Goal: Book appointment/travel/reservation

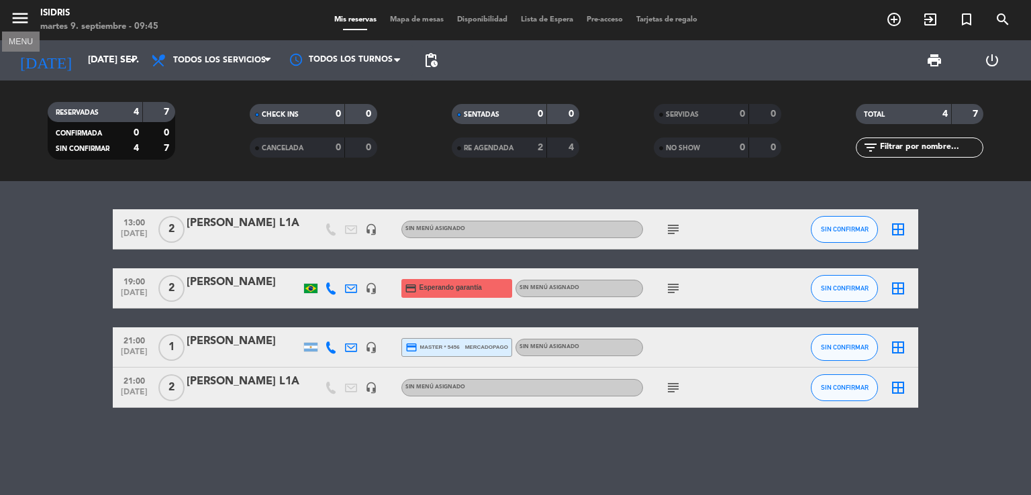
click at [20, 18] on icon "menu" at bounding box center [20, 18] width 20 height 20
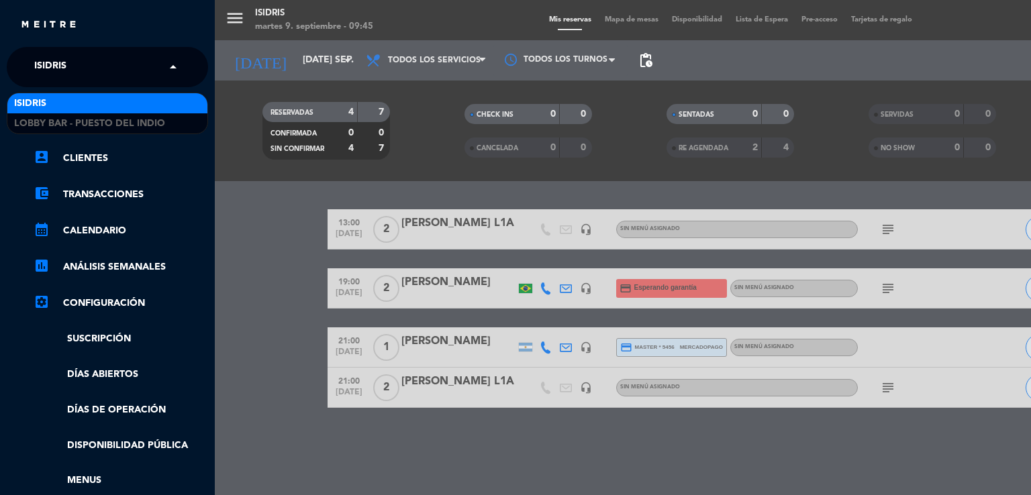
click at [85, 70] on div "× isidris" at bounding box center [58, 67] width 58 height 28
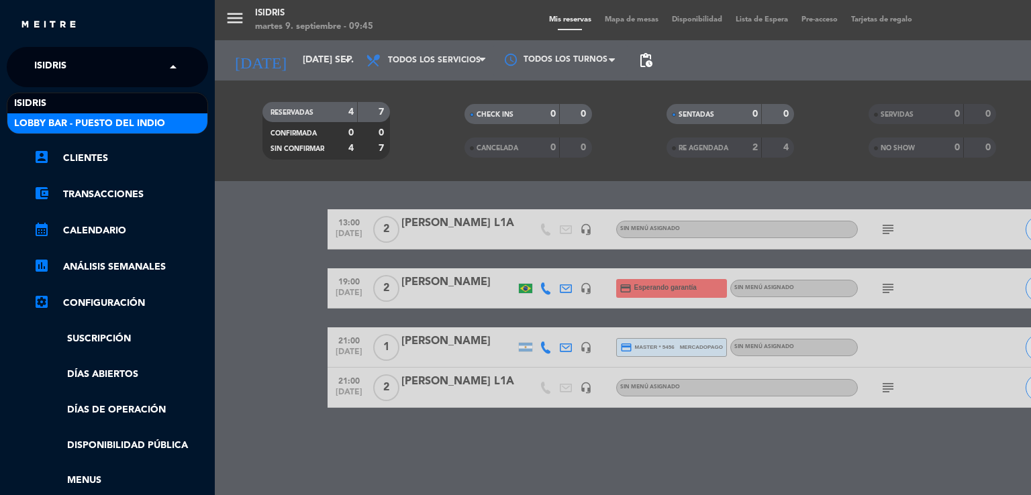
click at [101, 119] on span "Lobby Bar - Puesto del Indio" at bounding box center [89, 123] width 151 height 15
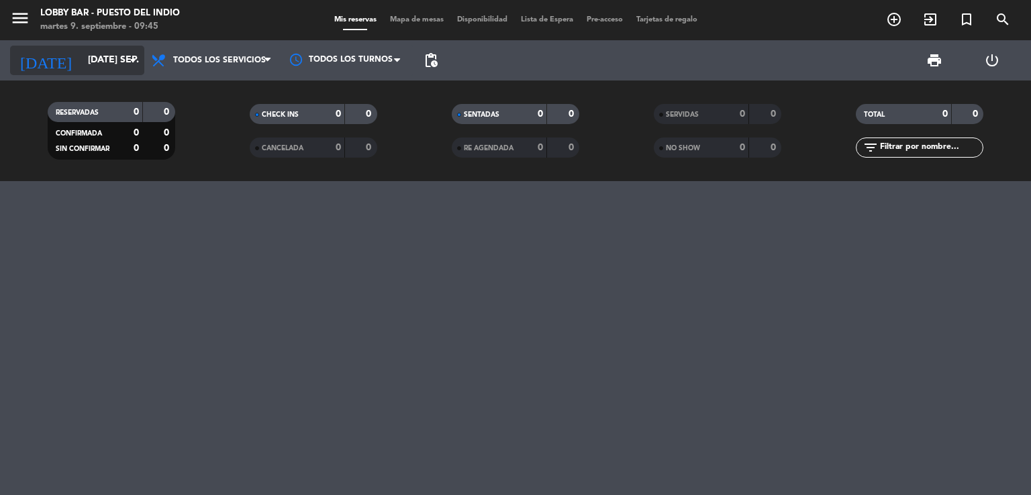
click at [90, 65] on input "[DATE] sep." at bounding box center [145, 60] width 128 height 24
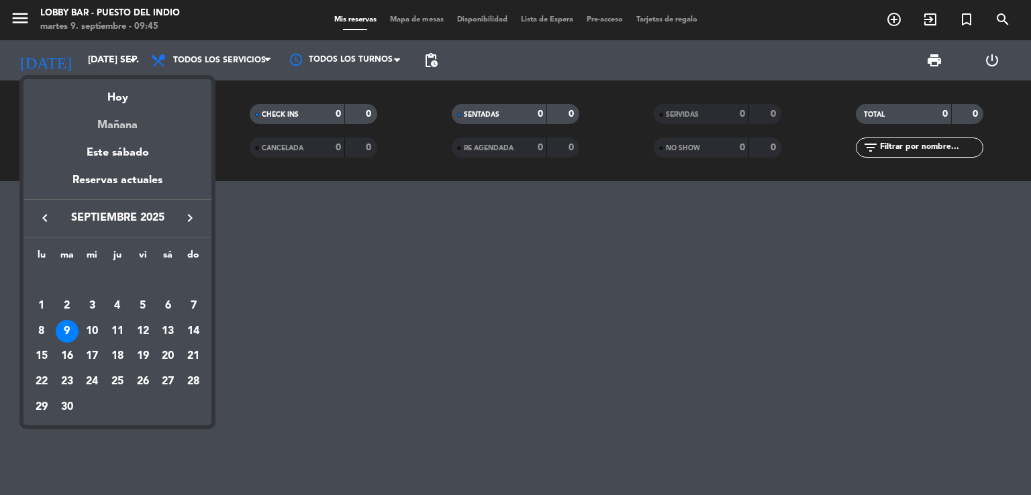
click at [113, 109] on div "Mañana" at bounding box center [117, 121] width 188 height 28
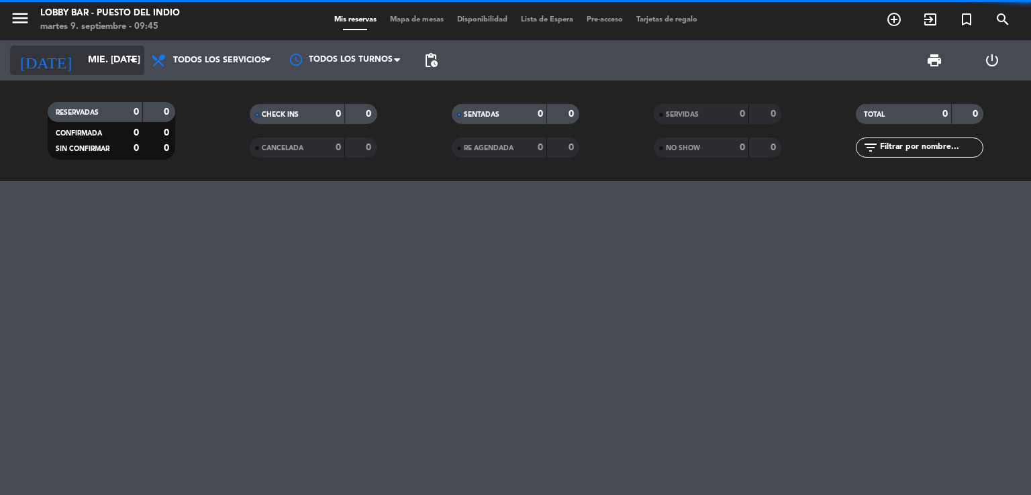
click at [87, 60] on input "mié. [DATE]" at bounding box center [145, 60] width 128 height 24
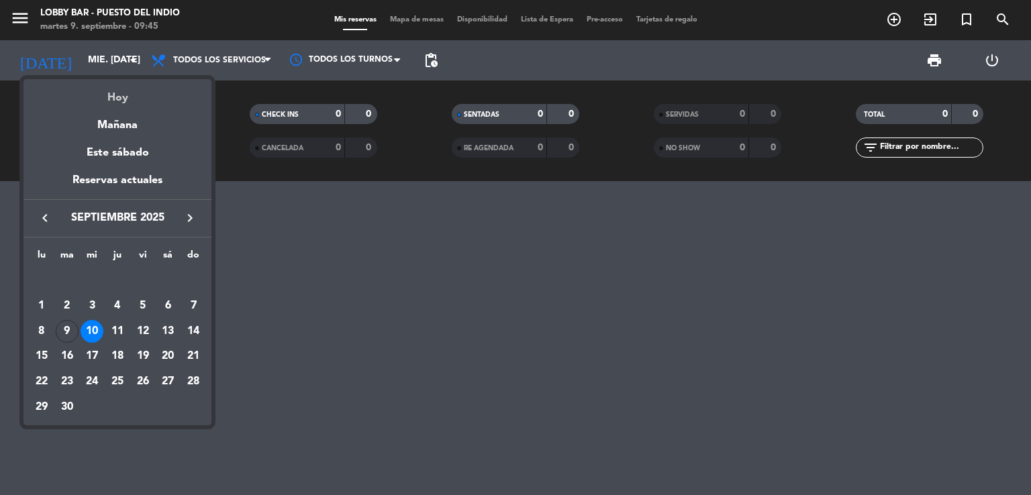
click at [115, 92] on div "Hoy" at bounding box center [117, 93] width 188 height 28
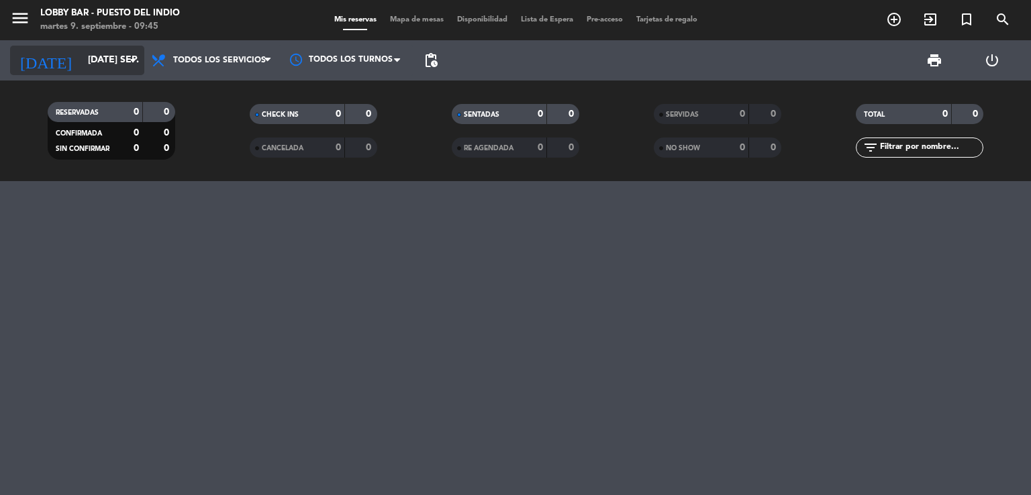
click at [113, 66] on input "[DATE] sep." at bounding box center [145, 60] width 128 height 24
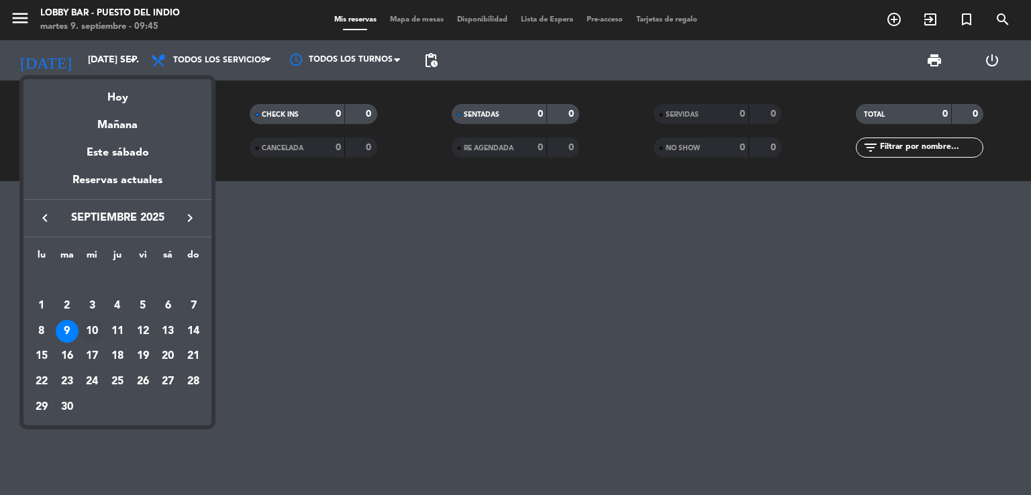
click at [91, 334] on div "10" at bounding box center [92, 331] width 23 height 23
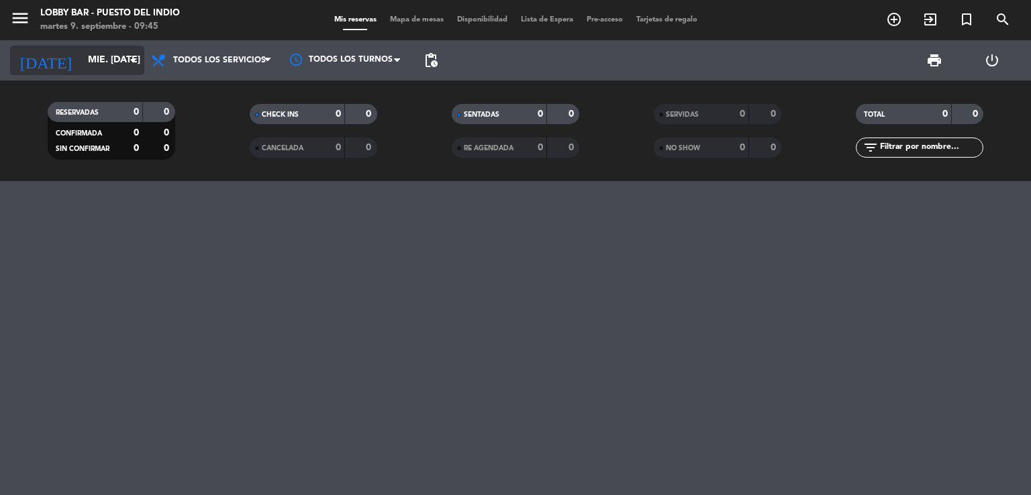
click at [104, 61] on input "mié. [DATE]" at bounding box center [145, 60] width 128 height 24
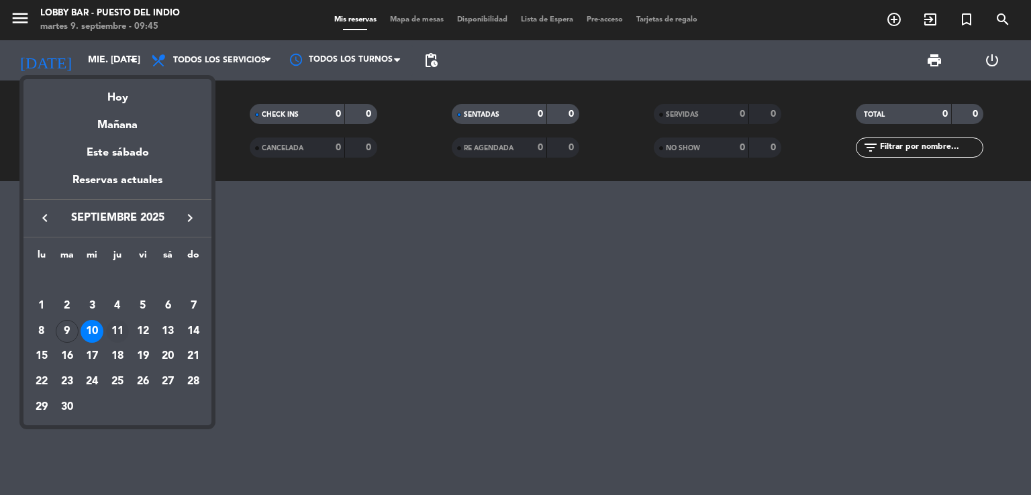
click at [119, 336] on div "11" at bounding box center [117, 331] width 23 height 23
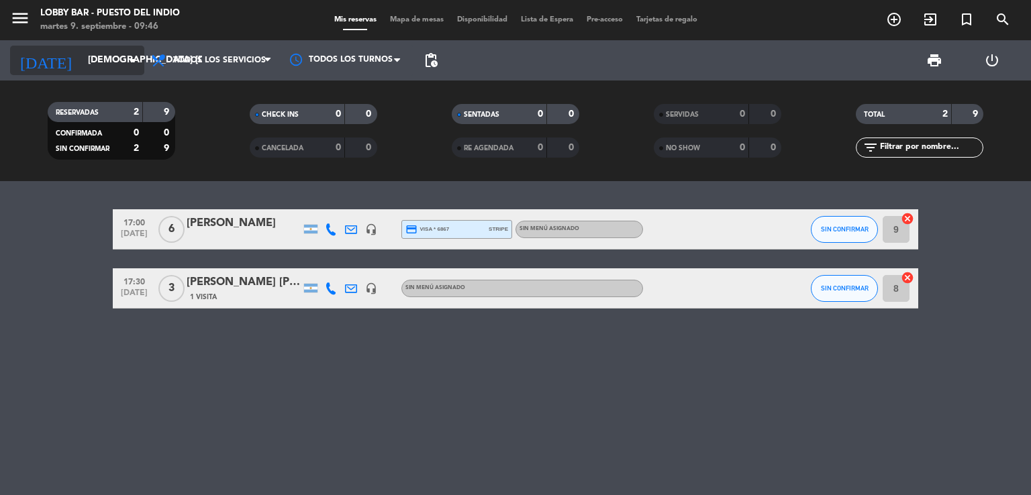
click at [123, 60] on input "[DEMOGRAPHIC_DATA] [DATE]" at bounding box center [145, 60] width 128 height 24
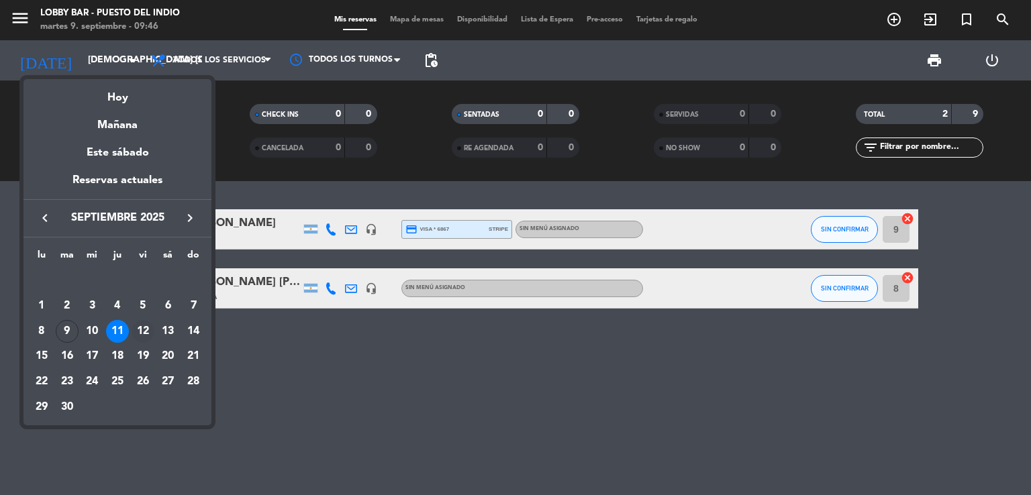
click at [145, 332] on div "12" at bounding box center [143, 331] width 23 height 23
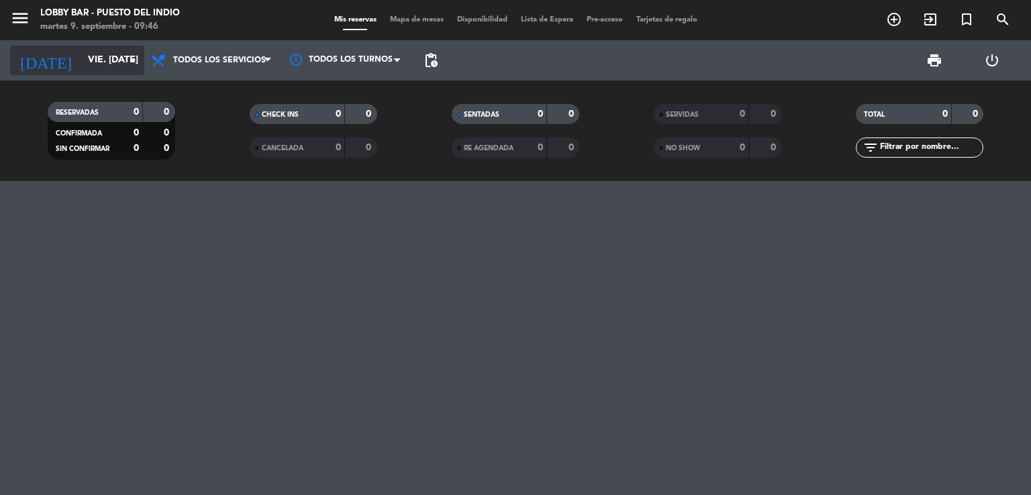
click at [90, 59] on input "vie. [DATE]" at bounding box center [145, 60] width 128 height 24
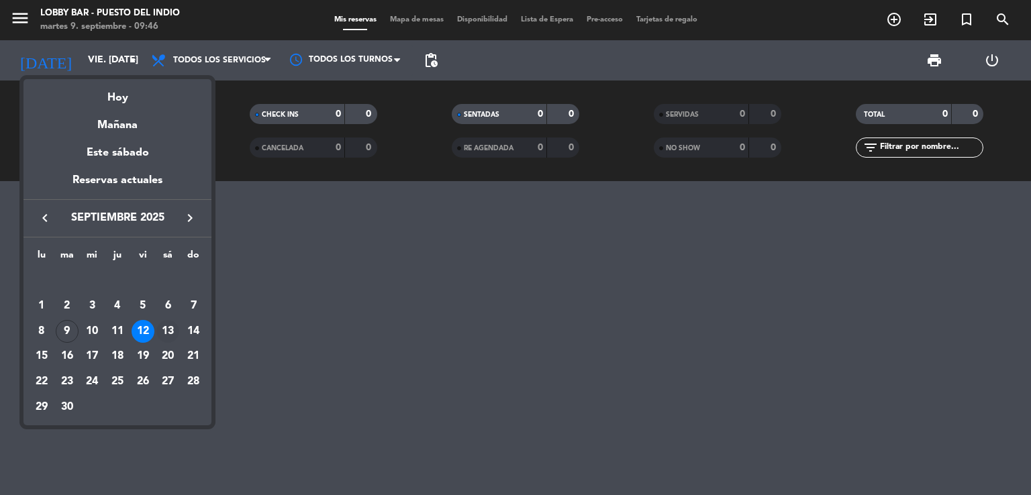
click at [168, 330] on div "13" at bounding box center [167, 331] width 23 height 23
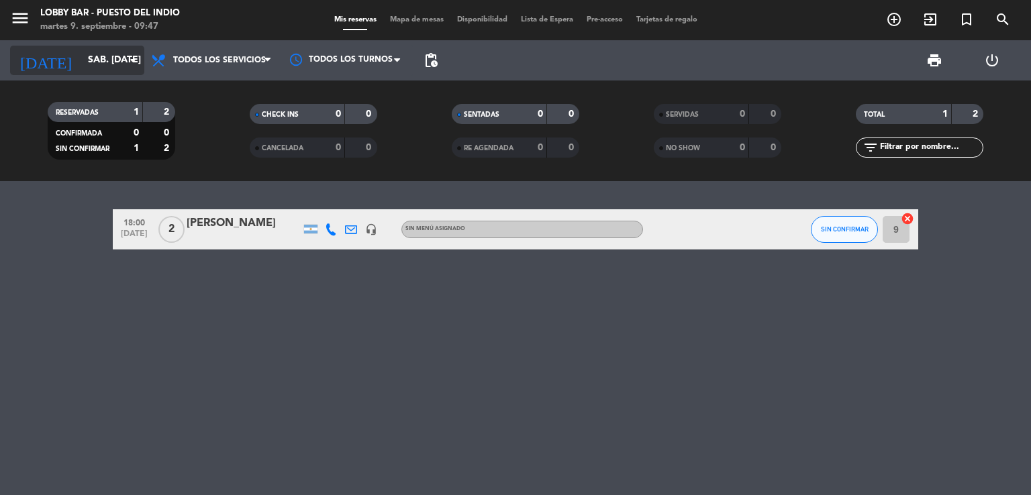
click at [95, 66] on input "sáb. [DATE]" at bounding box center [145, 60] width 128 height 24
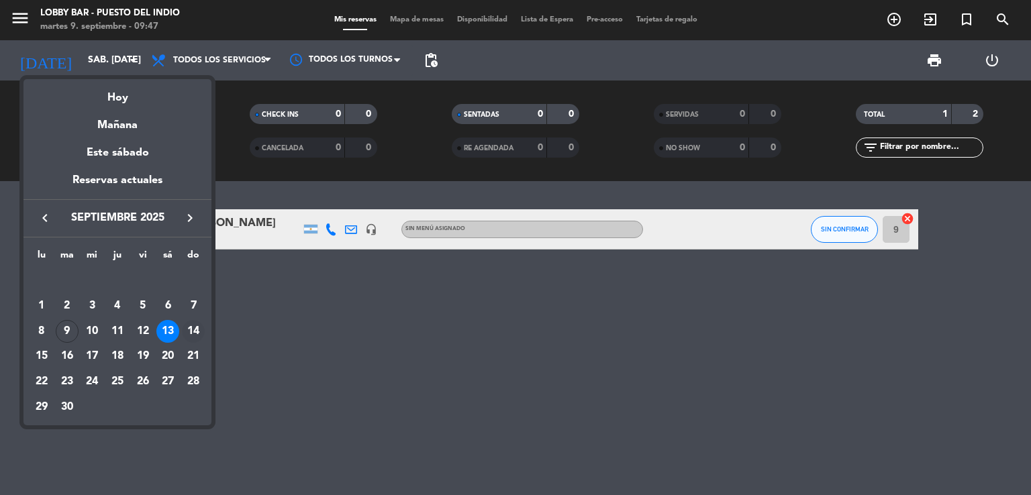
click at [189, 332] on div "14" at bounding box center [193, 331] width 23 height 23
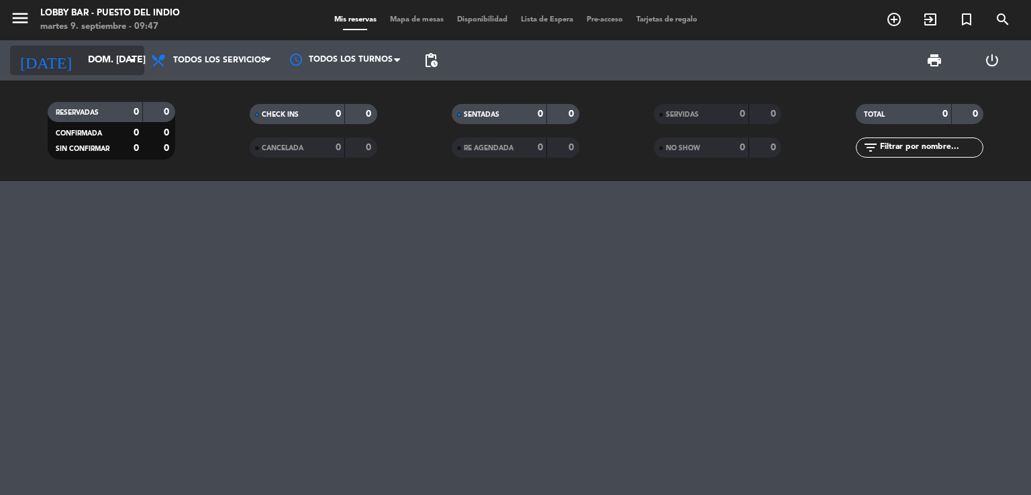
click at [97, 63] on input "dom. [DATE]" at bounding box center [145, 60] width 128 height 24
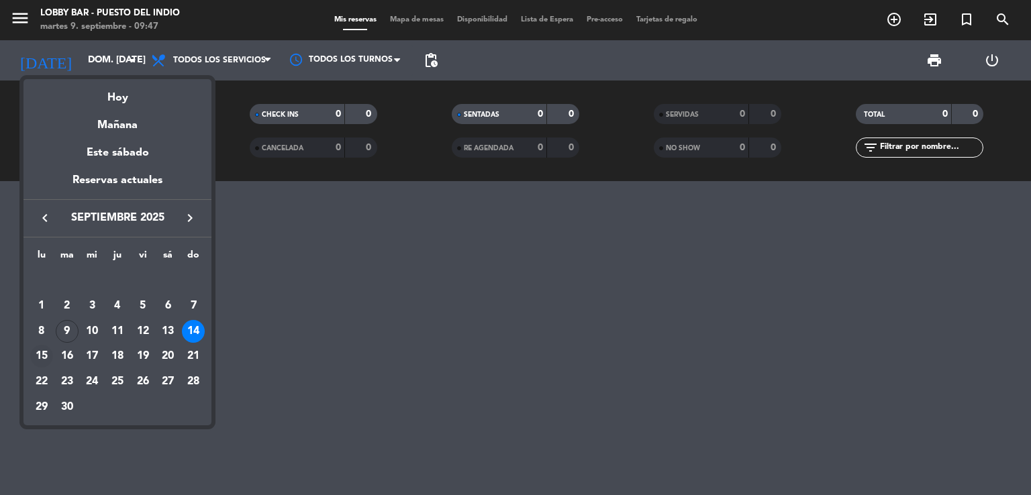
click at [36, 364] on div "15" at bounding box center [41, 356] width 23 height 23
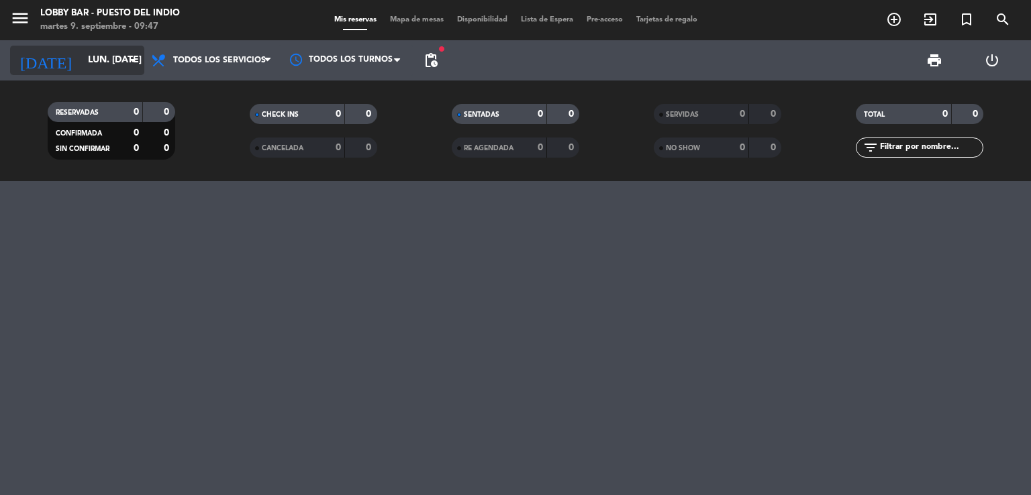
click at [91, 56] on input "lun. [DATE]" at bounding box center [145, 60] width 128 height 24
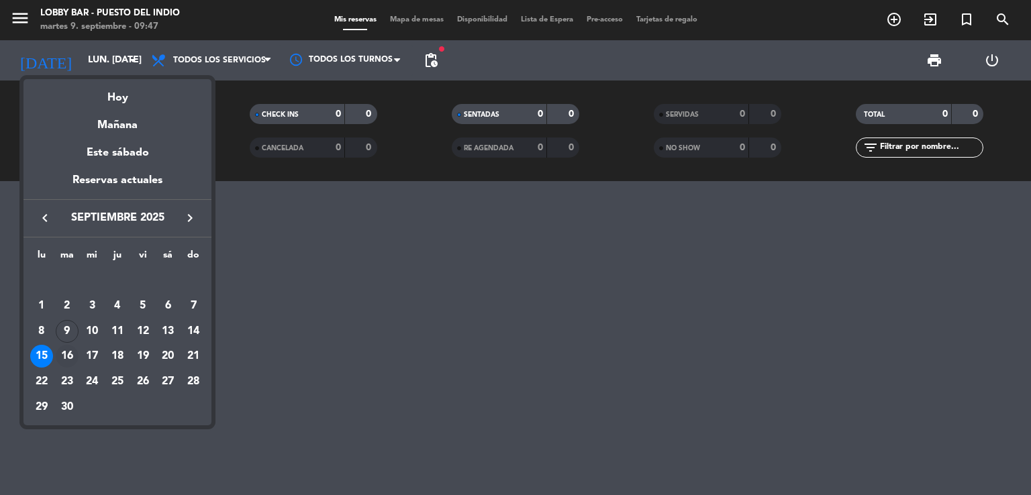
click at [70, 356] on div "16" at bounding box center [67, 356] width 23 height 23
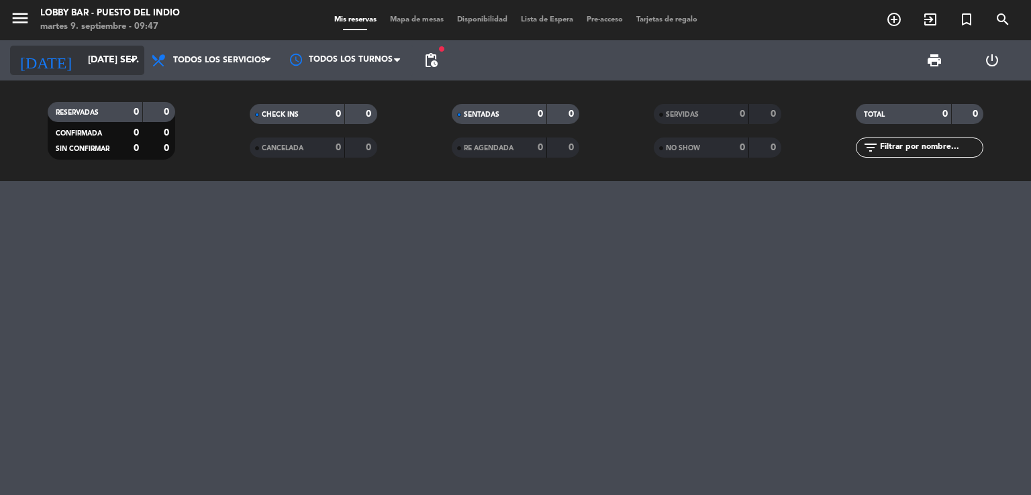
click at [88, 63] on input "[DATE] sep." at bounding box center [145, 60] width 128 height 24
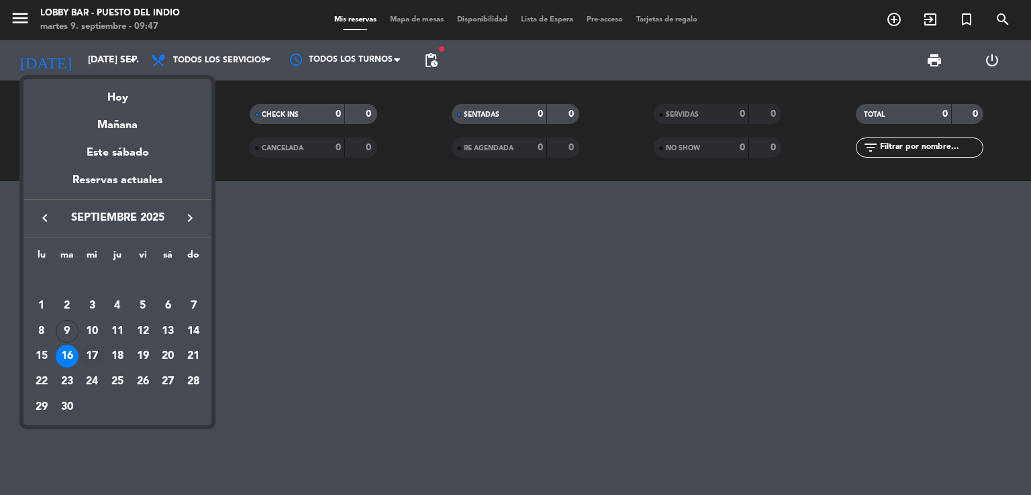
click at [85, 350] on div "17" at bounding box center [92, 356] width 23 height 23
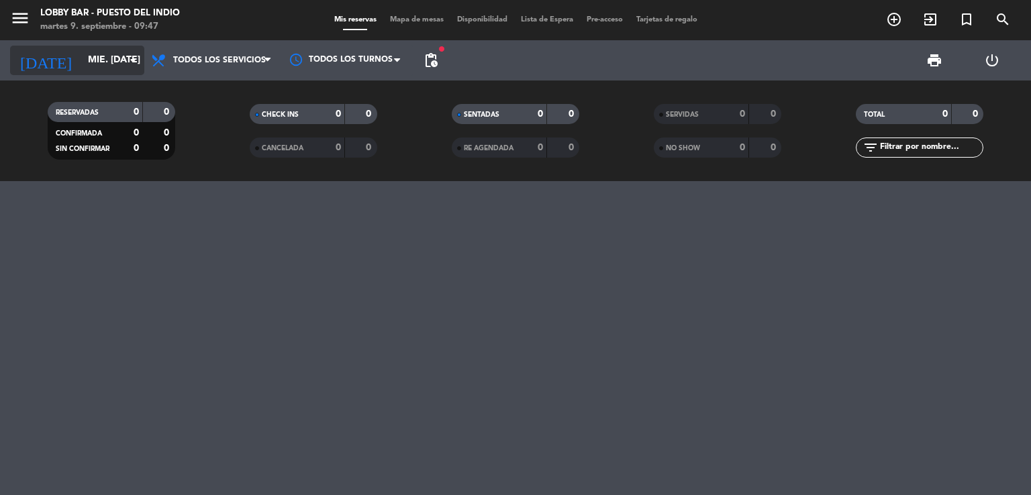
click at [94, 64] on input "mié. [DATE]" at bounding box center [145, 60] width 128 height 24
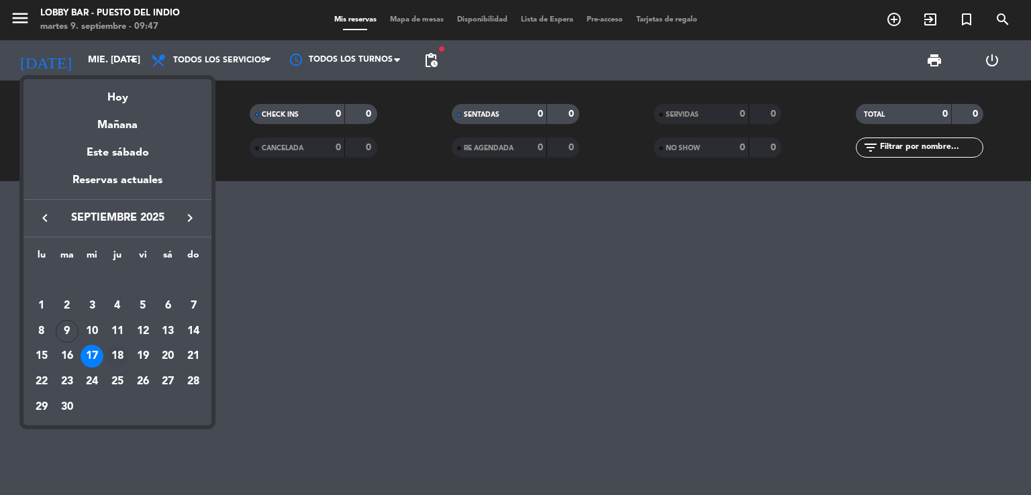
click at [115, 350] on div "18" at bounding box center [117, 356] width 23 height 23
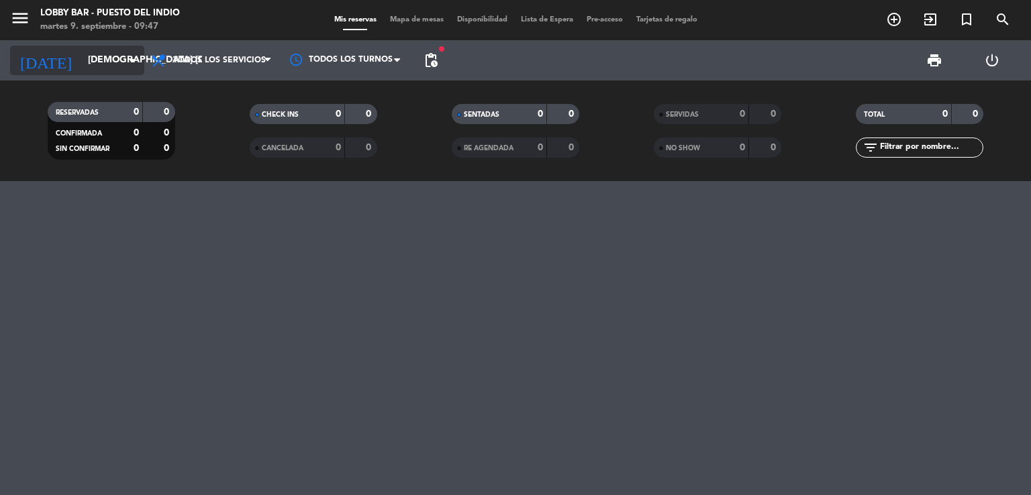
click at [96, 60] on input "[DEMOGRAPHIC_DATA] [DATE]" at bounding box center [145, 60] width 128 height 24
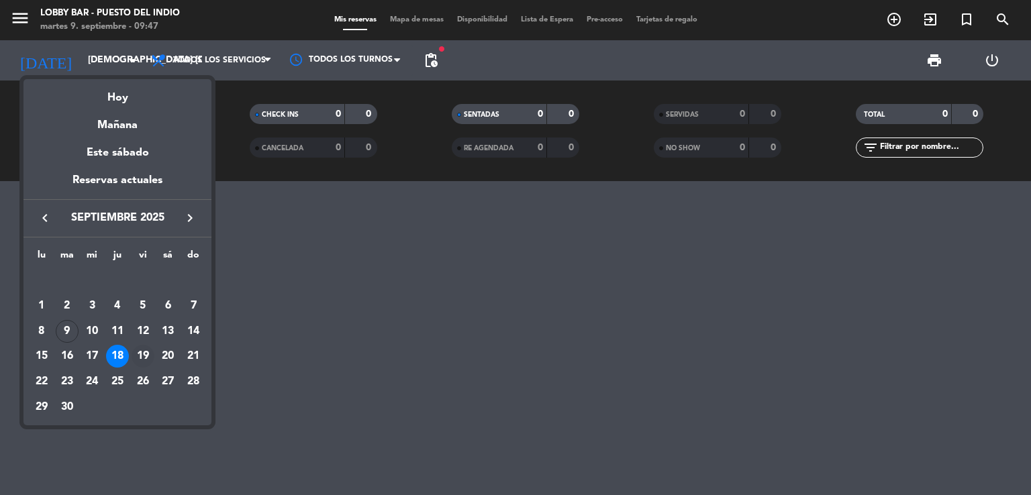
click at [141, 357] on div "19" at bounding box center [143, 356] width 23 height 23
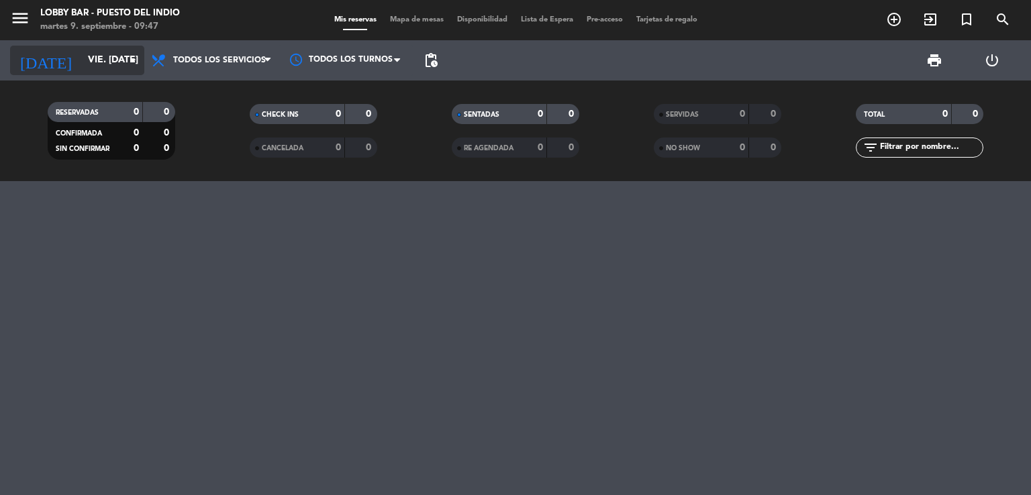
click at [97, 58] on input "vie. [DATE]" at bounding box center [145, 60] width 128 height 24
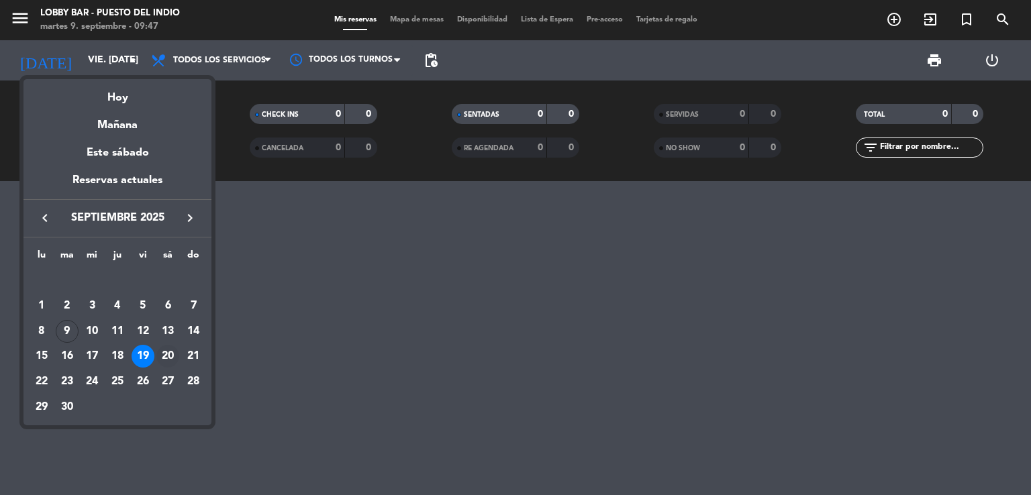
click at [168, 354] on div "20" at bounding box center [167, 356] width 23 height 23
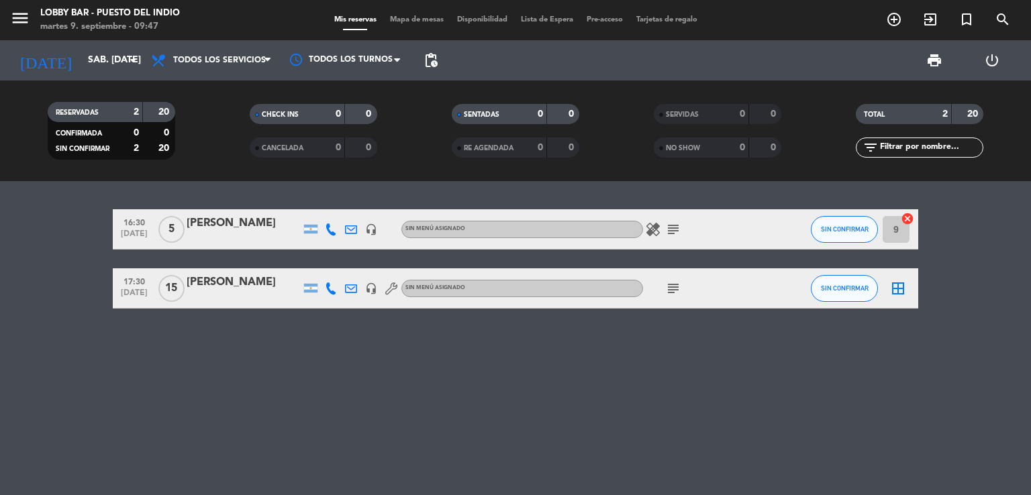
click at [674, 230] on icon "subject" at bounding box center [673, 229] width 16 height 16
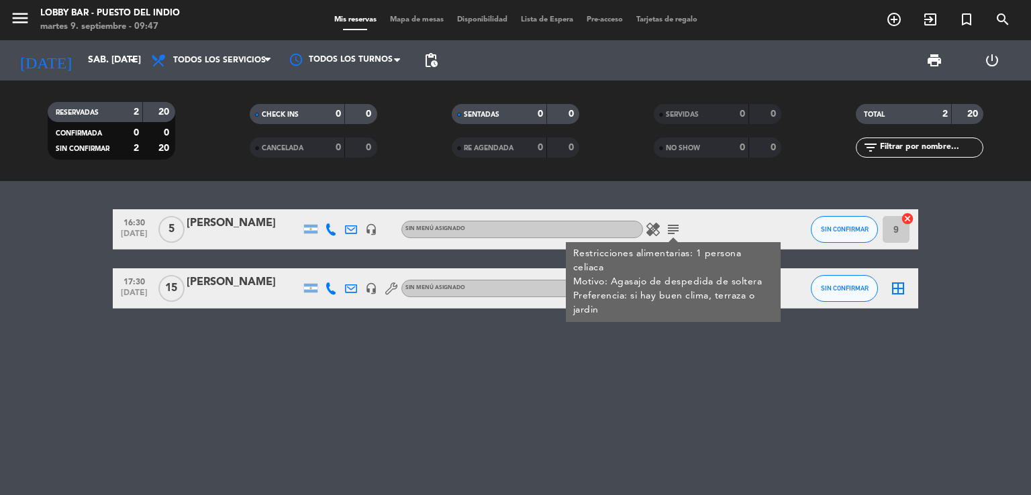
click at [674, 230] on icon "subject" at bounding box center [673, 229] width 16 height 16
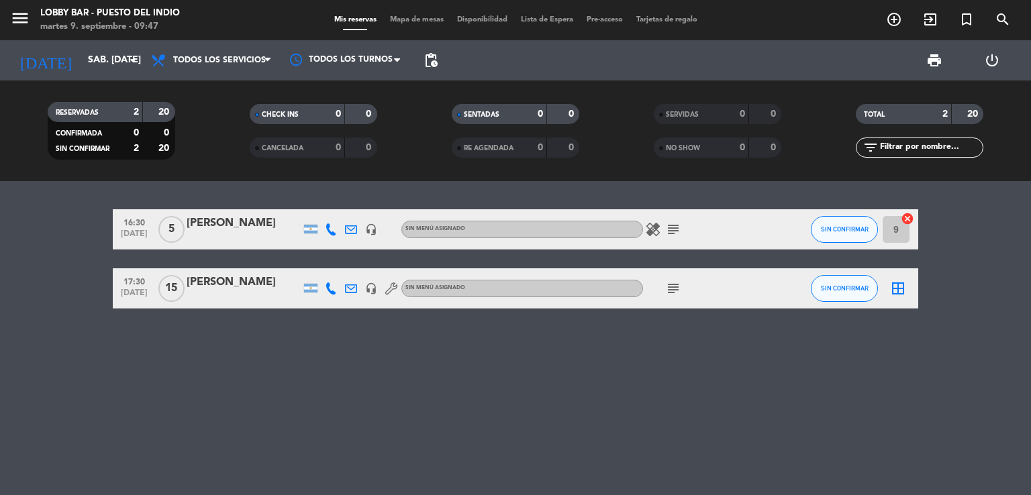
click at [677, 288] on icon "subject" at bounding box center [673, 289] width 16 height 16
click at [93, 52] on input "sáb. [DATE]" at bounding box center [145, 60] width 128 height 24
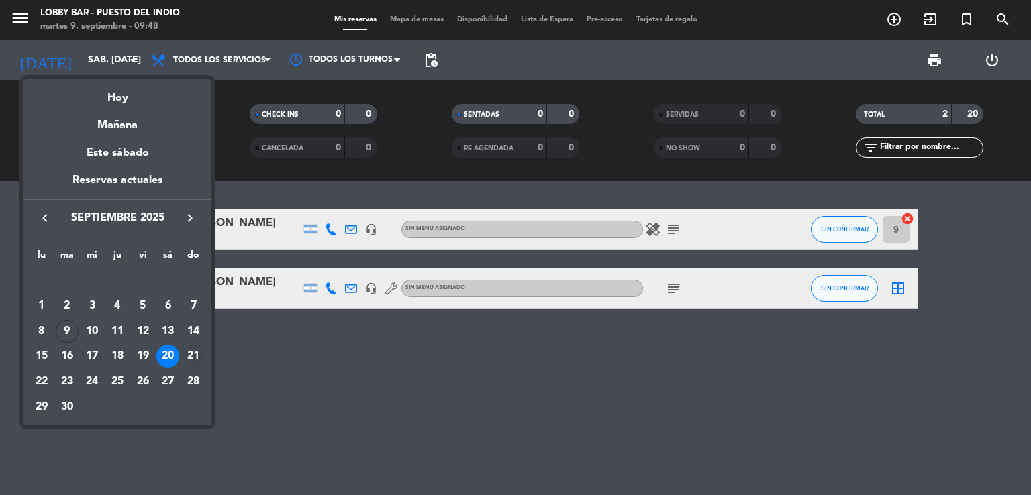
click at [190, 351] on div "21" at bounding box center [193, 356] width 23 height 23
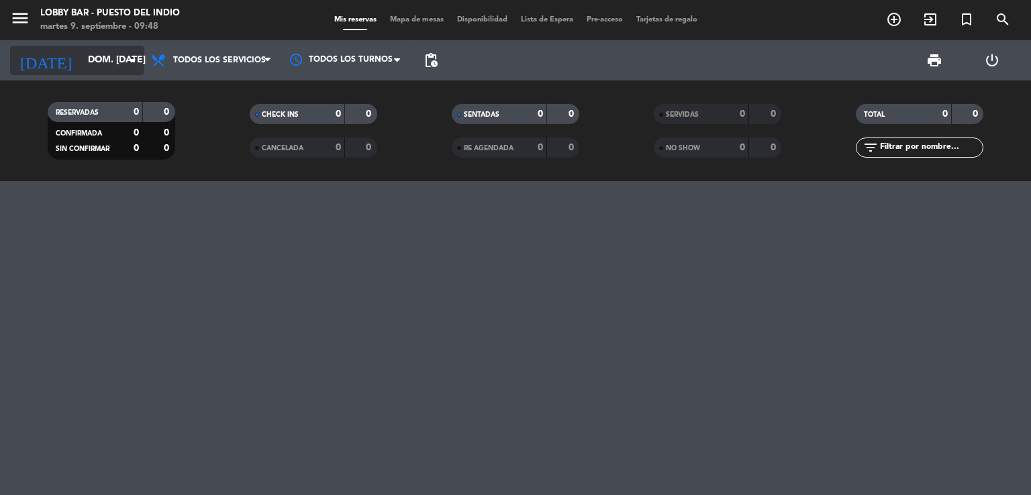
click at [113, 50] on input "dom. [DATE]" at bounding box center [145, 60] width 128 height 24
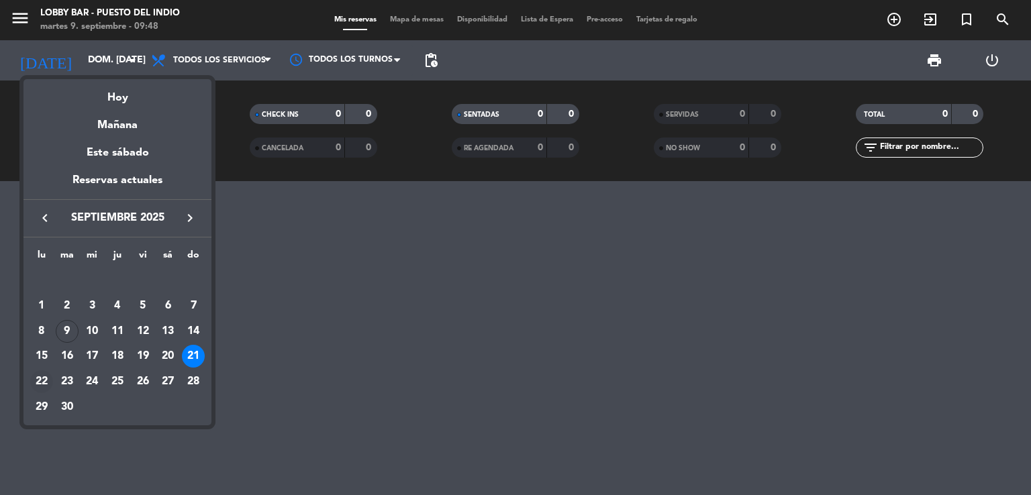
click at [43, 384] on div "22" at bounding box center [41, 381] width 23 height 23
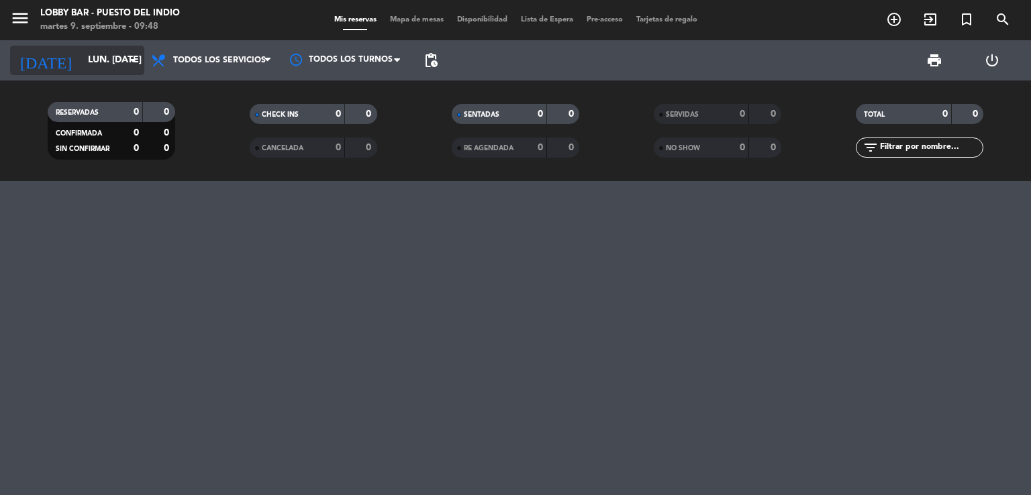
click at [97, 56] on input "lun. [DATE]" at bounding box center [145, 60] width 128 height 24
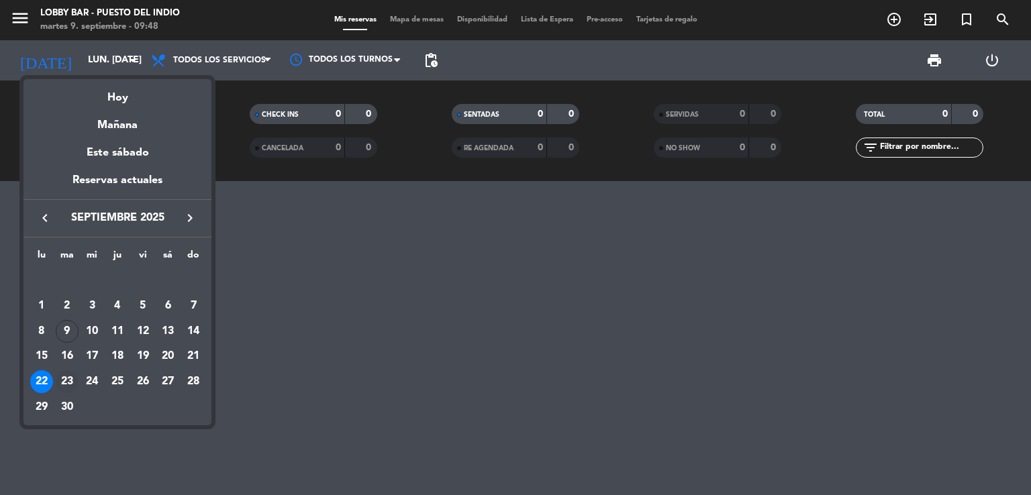
click at [69, 382] on div "23" at bounding box center [67, 381] width 23 height 23
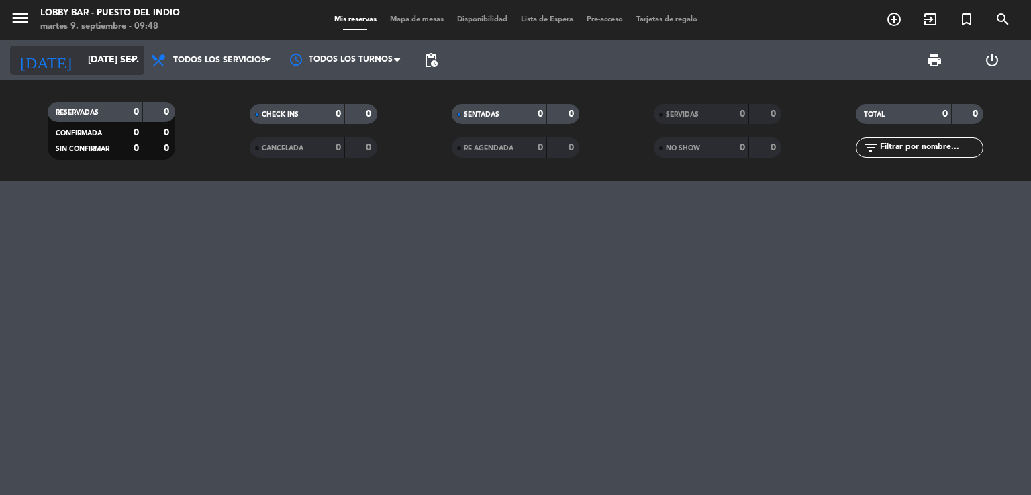
click at [103, 65] on input "[DATE] sep." at bounding box center [145, 60] width 128 height 24
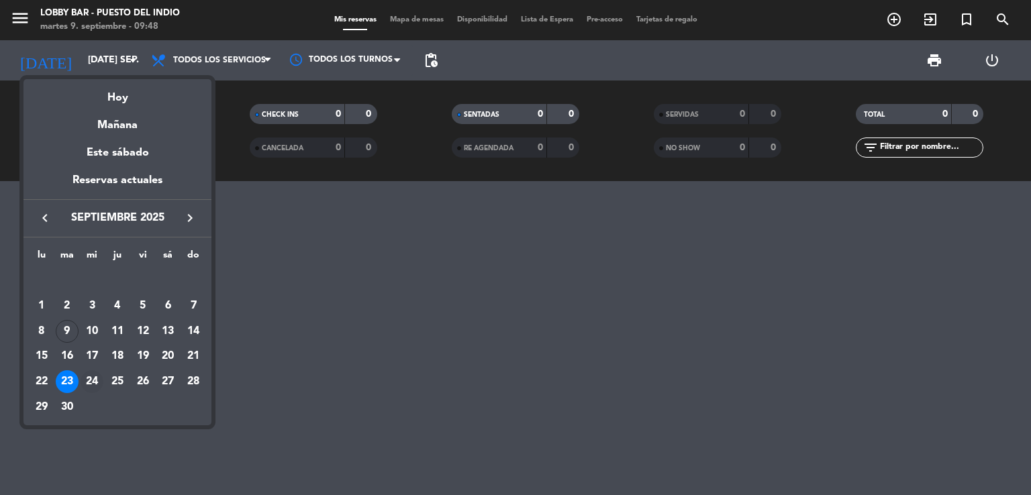
click at [87, 379] on div "24" at bounding box center [92, 381] width 23 height 23
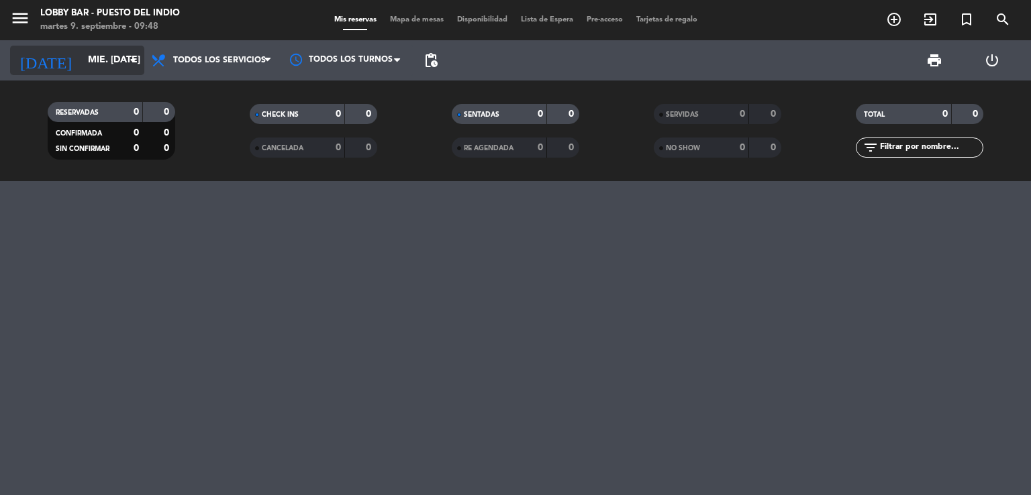
click at [93, 60] on input "mié. [DATE]" at bounding box center [145, 60] width 128 height 24
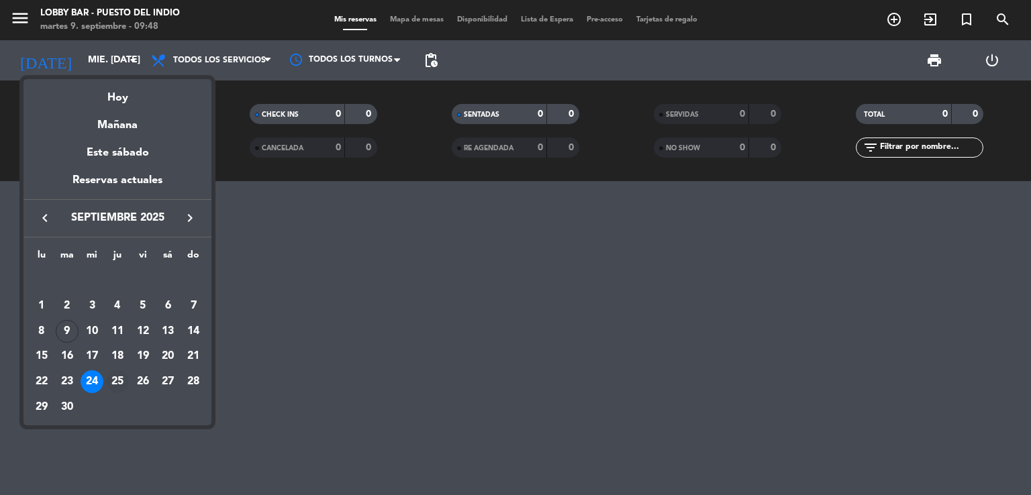
click at [113, 378] on div "25" at bounding box center [117, 381] width 23 height 23
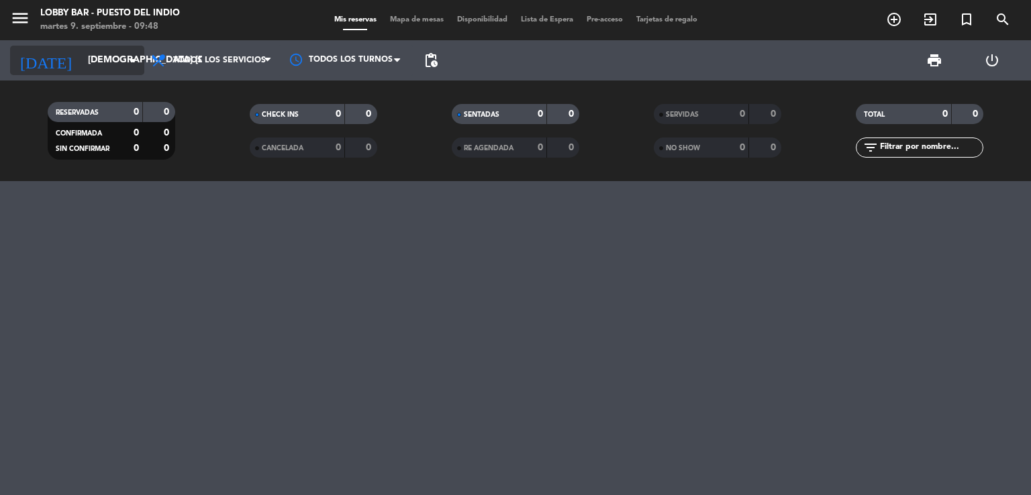
click at [105, 57] on input "[DEMOGRAPHIC_DATA] [DATE]" at bounding box center [145, 60] width 128 height 24
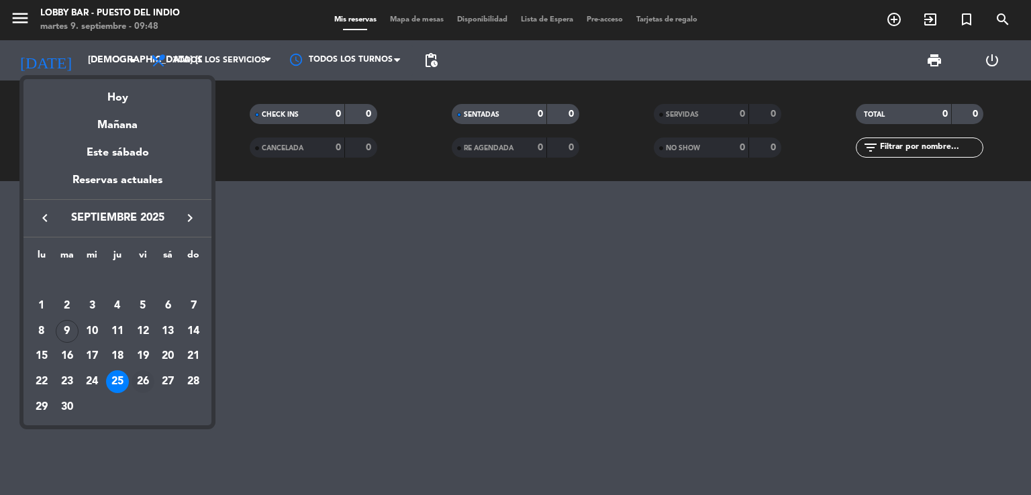
click at [142, 376] on div "26" at bounding box center [143, 381] width 23 height 23
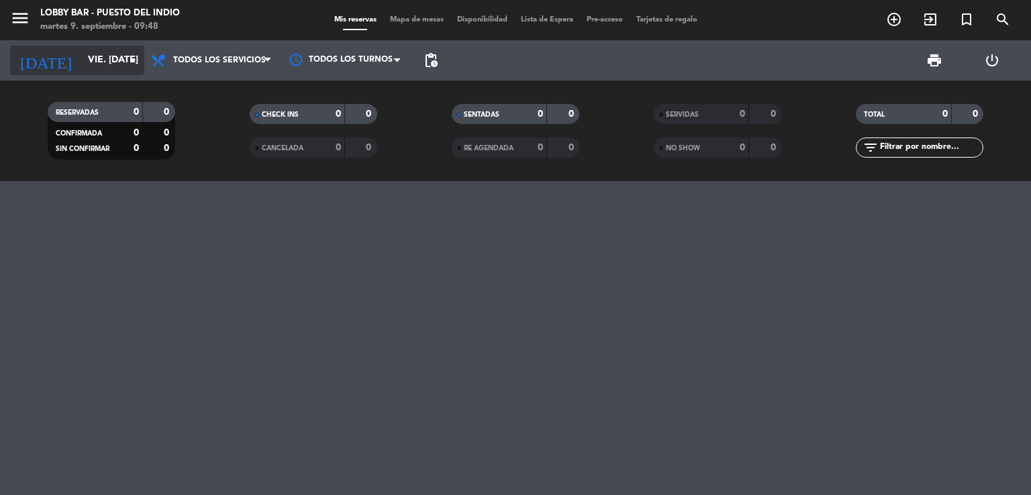
click at [89, 65] on input "vie. [DATE]" at bounding box center [145, 60] width 128 height 24
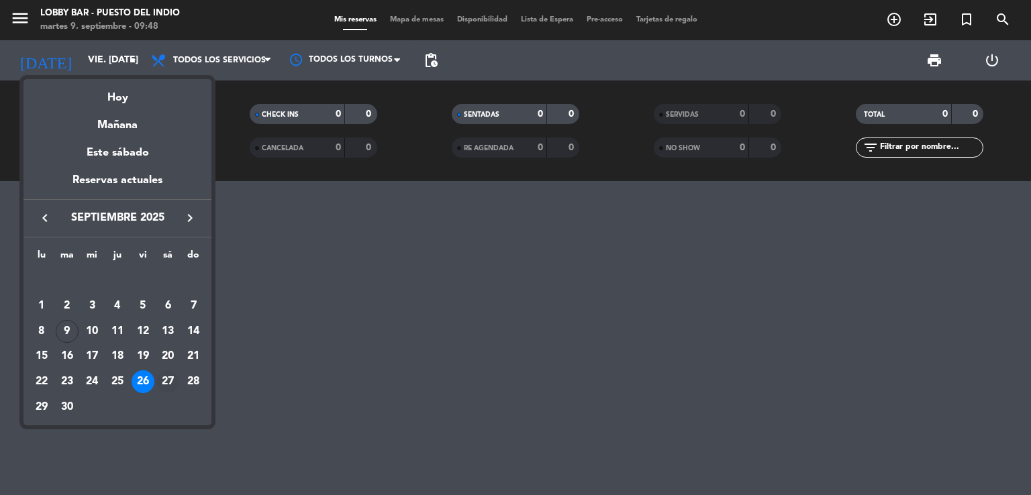
click at [164, 382] on div "27" at bounding box center [167, 381] width 23 height 23
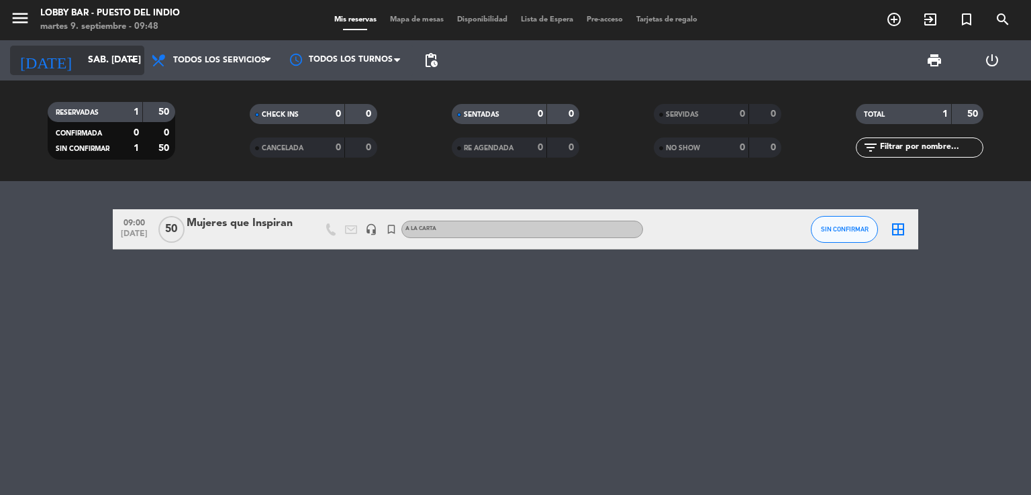
click at [99, 66] on input "sáb. [DATE]" at bounding box center [145, 60] width 128 height 24
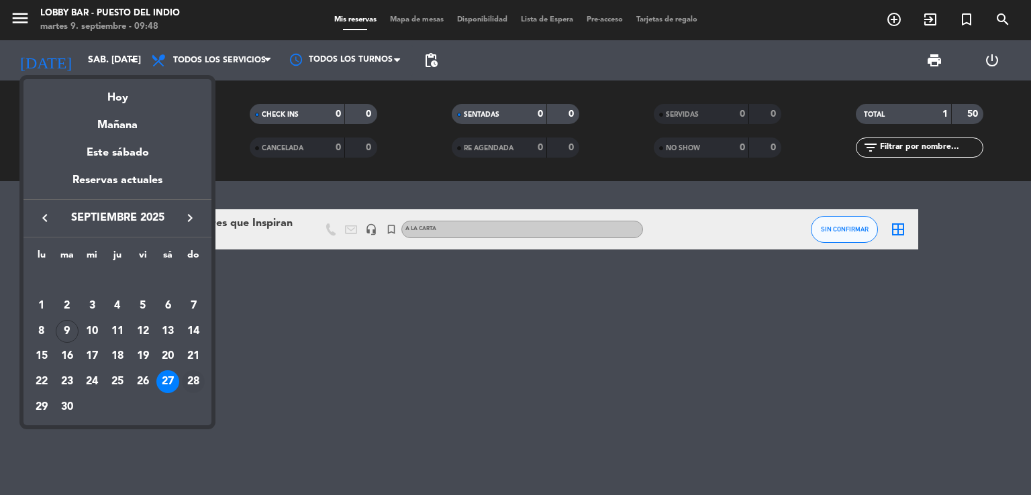
click at [180, 379] on td "27" at bounding box center [169, 382] width 26 height 26
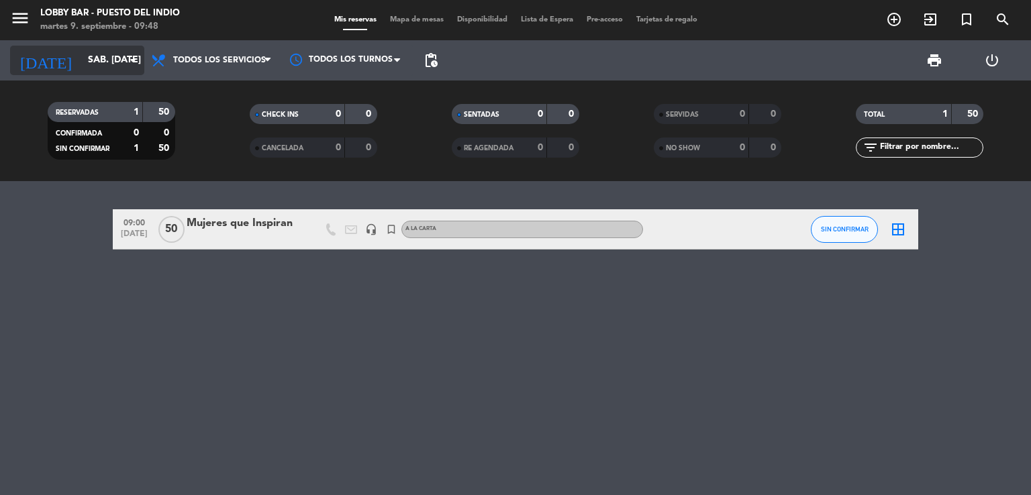
click at [85, 65] on input "sáb. [DATE]" at bounding box center [145, 60] width 128 height 24
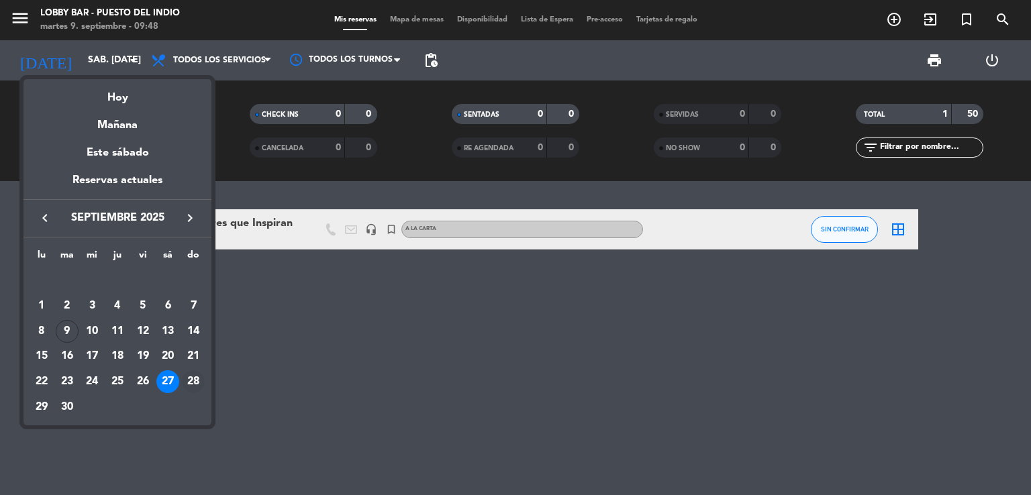
click at [200, 387] on div "28" at bounding box center [193, 381] width 23 height 23
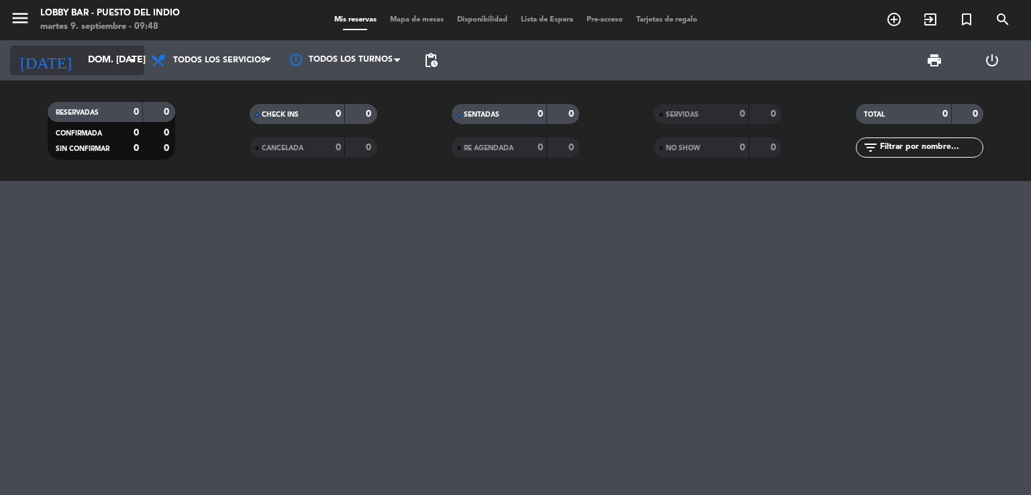
click at [99, 61] on input "dom. [DATE]" at bounding box center [145, 60] width 128 height 24
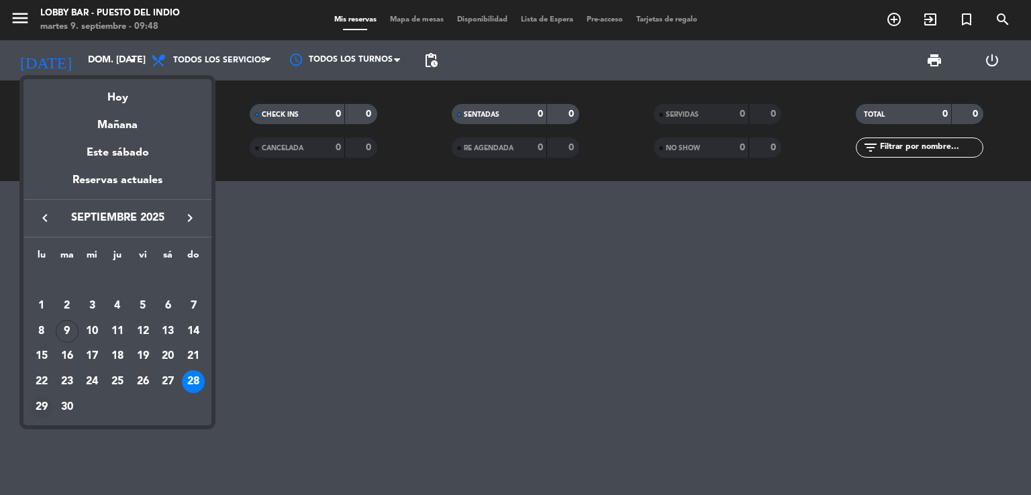
click at [48, 405] on div "29" at bounding box center [41, 407] width 23 height 23
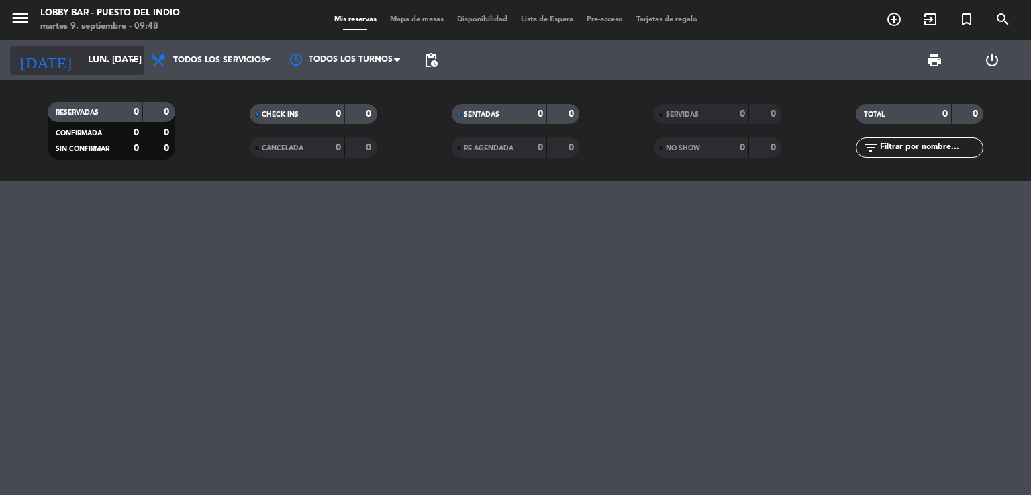
click at [81, 60] on input "lun. [DATE]" at bounding box center [145, 60] width 128 height 24
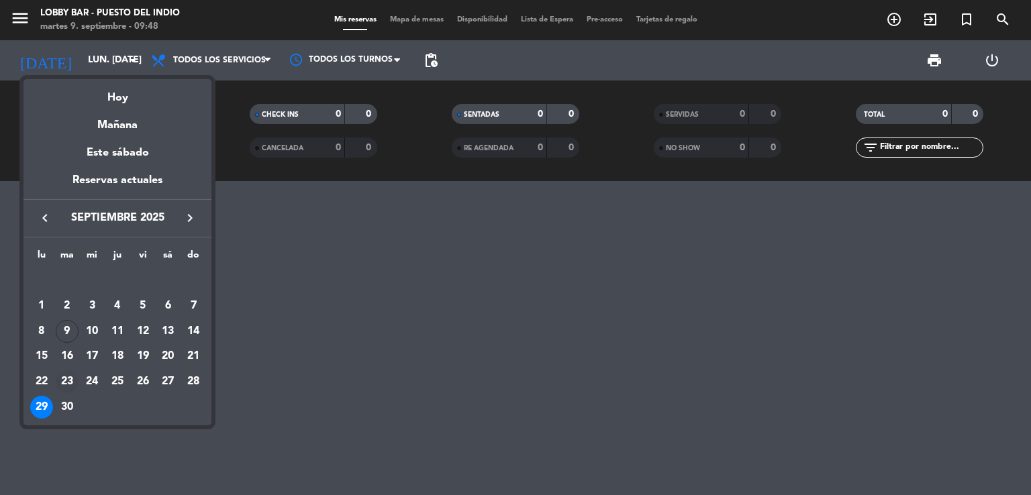
click at [64, 390] on div "23" at bounding box center [67, 381] width 23 height 23
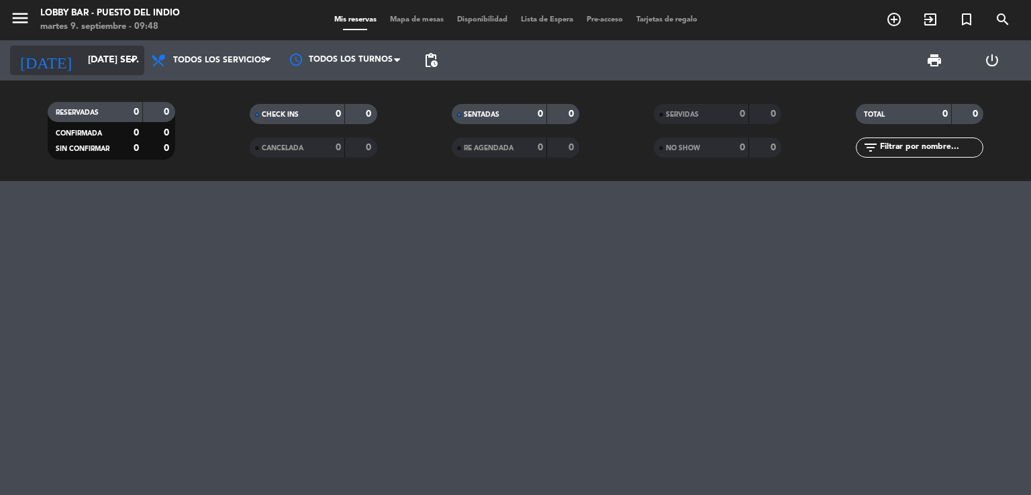
click at [81, 62] on input "[DATE] sep." at bounding box center [145, 60] width 128 height 24
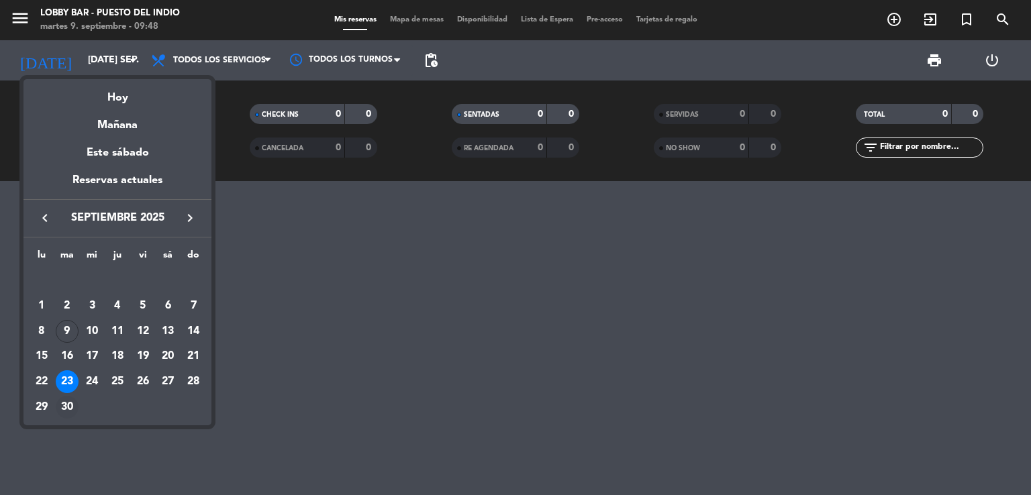
click at [70, 405] on div "30" at bounding box center [67, 407] width 23 height 23
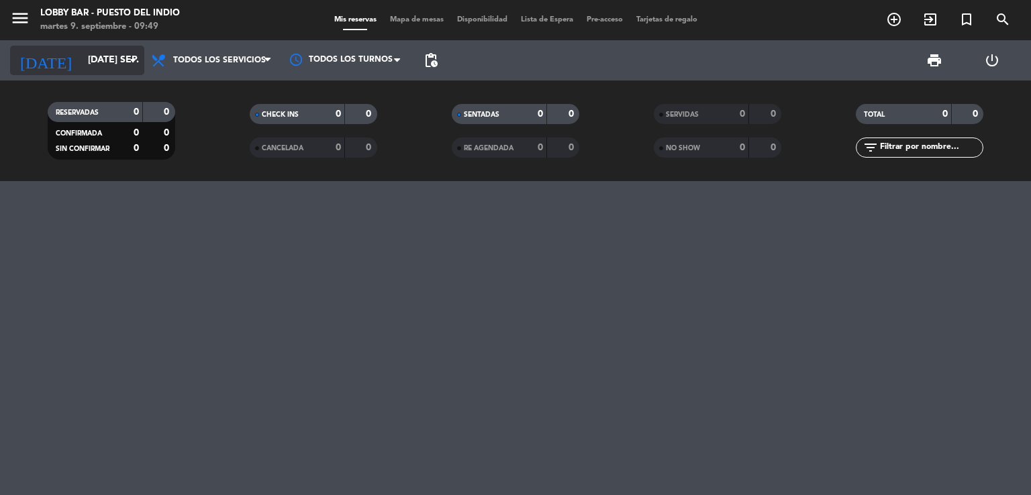
click at [100, 59] on input "[DATE] sep." at bounding box center [145, 60] width 128 height 24
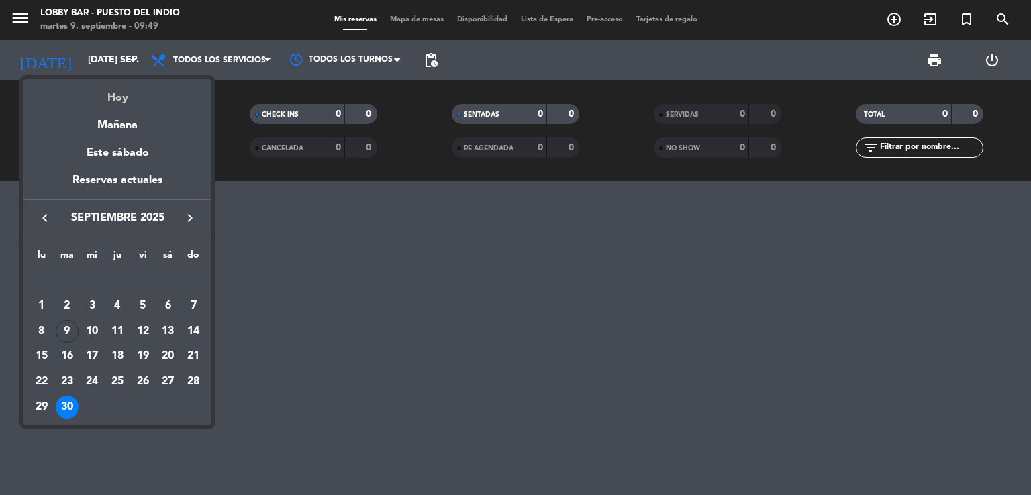
click at [127, 103] on div "Hoy" at bounding box center [117, 93] width 188 height 28
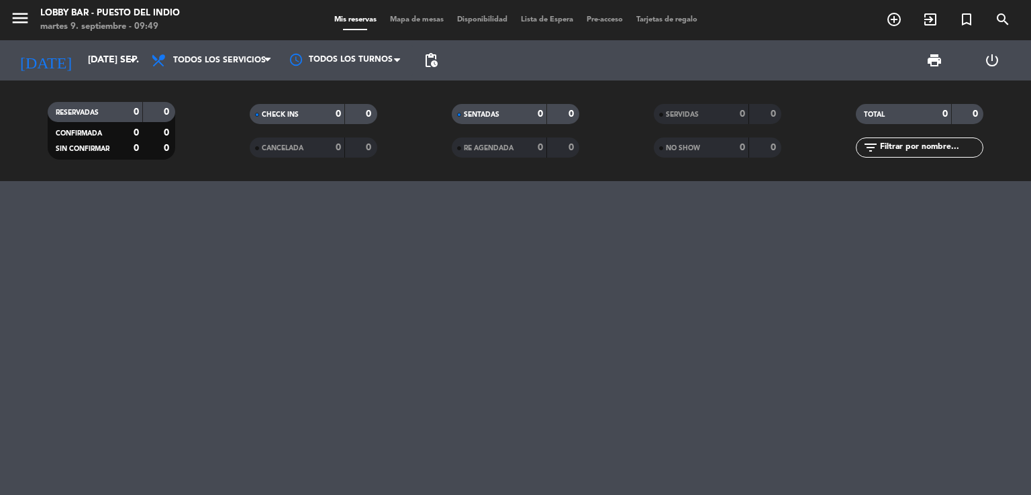
type input "[DATE] sep."
